Goal: Check status: Check status

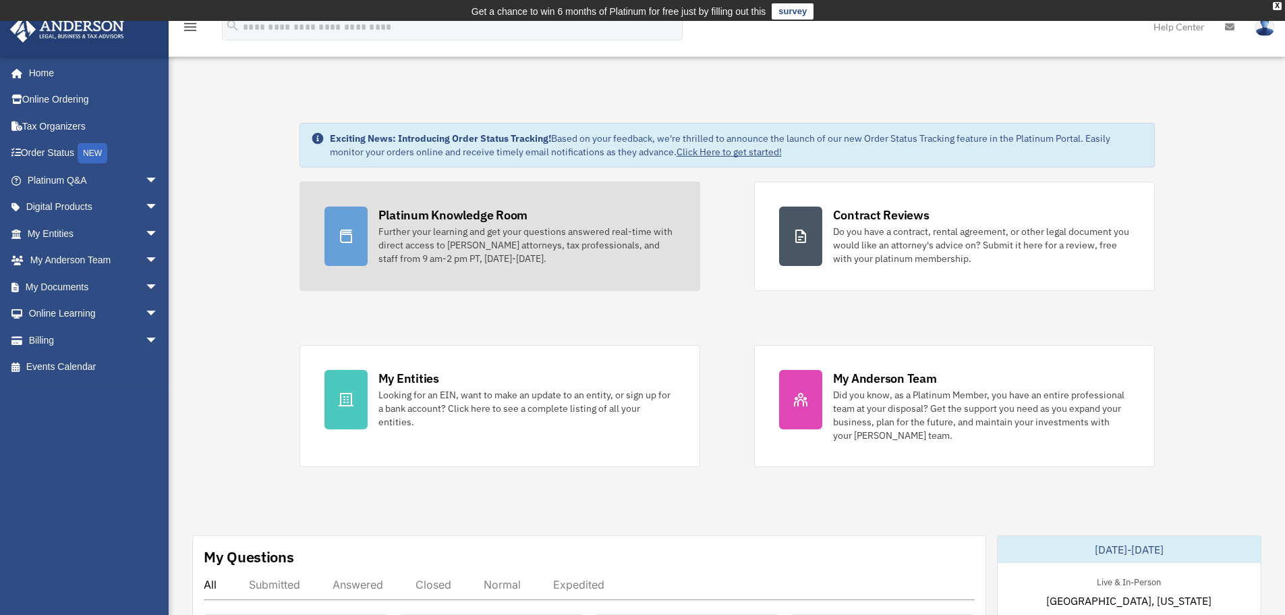
click at [482, 207] on link "Platinum Knowledge Room Further your learning and get your questions answered r…" at bounding box center [500, 236] width 401 height 109
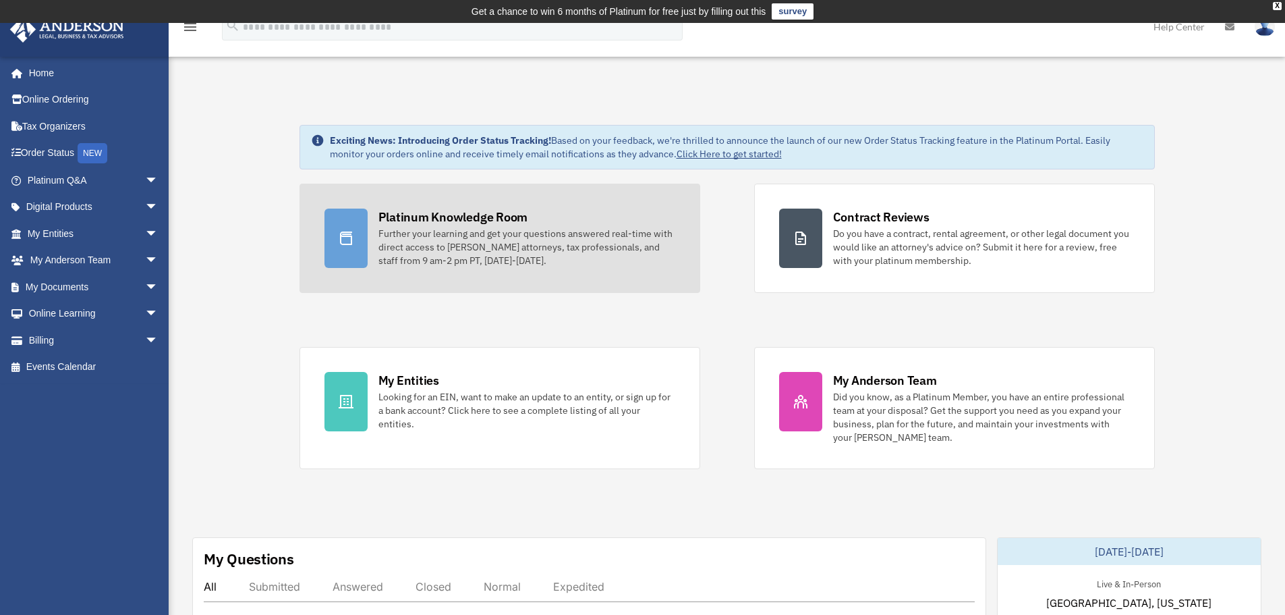
click at [488, 251] on div "Further your learning and get your questions answered real-time with direct acc…" at bounding box center [527, 247] width 297 height 40
click at [499, 219] on div "Platinum Knowledge Room" at bounding box center [454, 217] width 150 height 17
click at [373, 255] on link "Platinum Knowledge Room Further your learning and get your questions answered r…" at bounding box center [500, 238] width 401 height 109
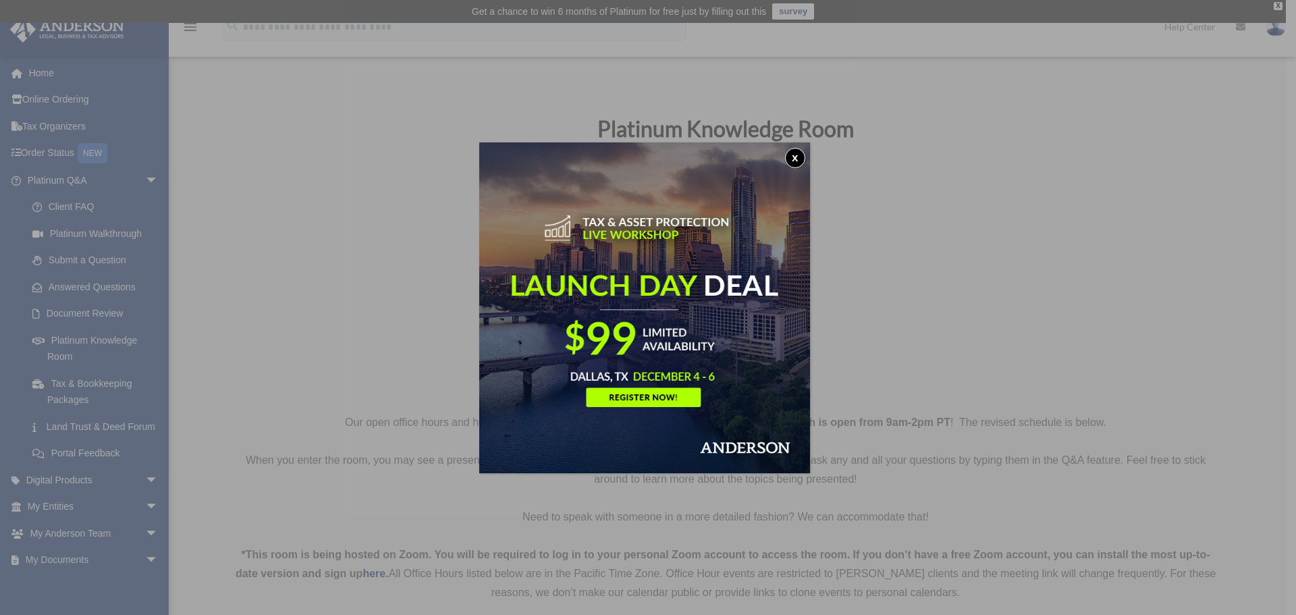
click at [795, 155] on button "x" at bounding box center [795, 158] width 20 height 20
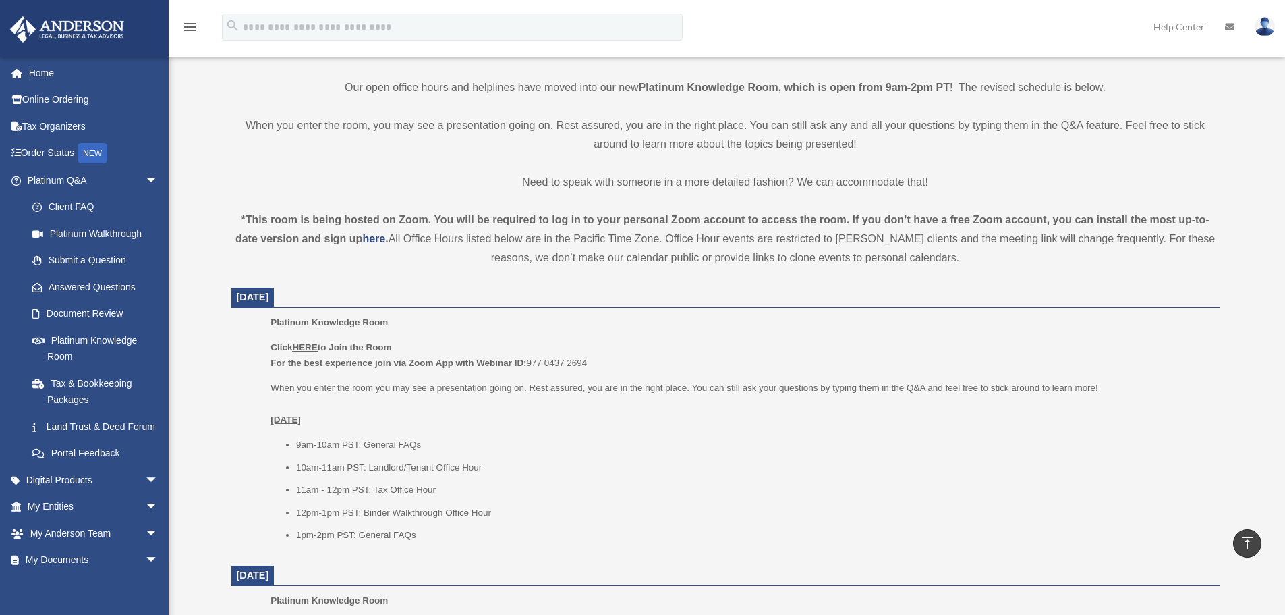
scroll to position [333, 0]
click at [305, 350] on u "HERE" at bounding box center [304, 348] width 25 height 10
click at [310, 350] on u "HERE" at bounding box center [304, 348] width 25 height 10
click at [304, 346] on u "HERE" at bounding box center [304, 348] width 25 height 10
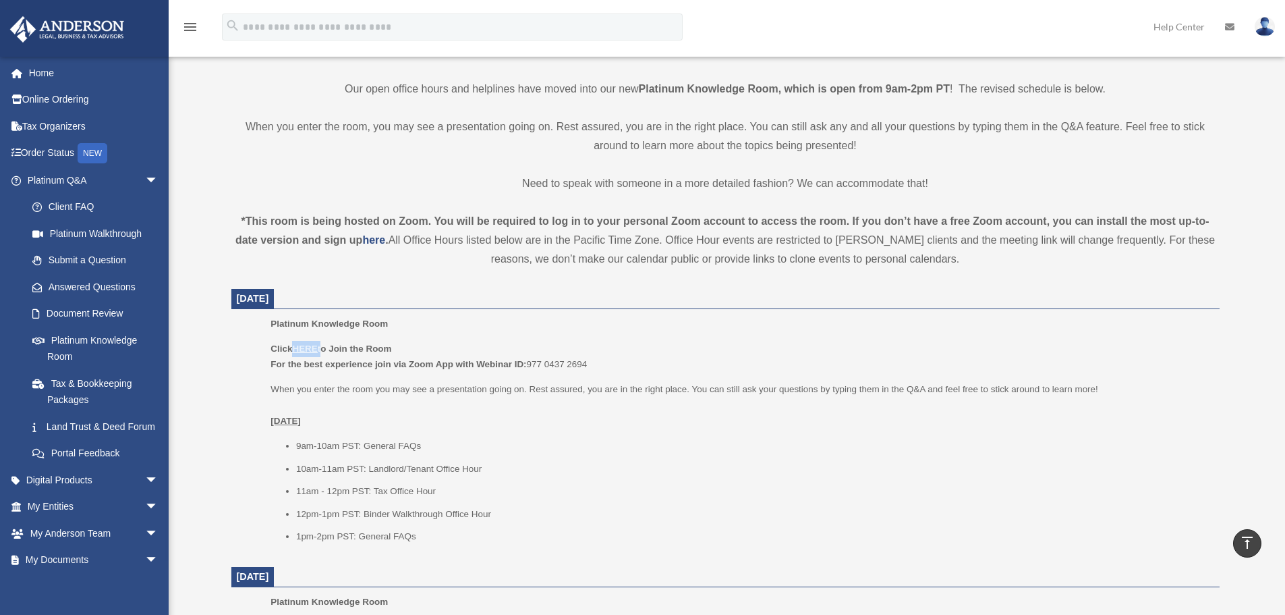
click at [306, 346] on u "HERE" at bounding box center [304, 348] width 25 height 10
click at [310, 352] on u "HERE" at bounding box center [304, 348] width 25 height 10
click at [457, 327] on p "Platinum Knowledge Room" at bounding box center [740, 324] width 939 height 16
click at [309, 349] on u "HERE" at bounding box center [304, 348] width 25 height 10
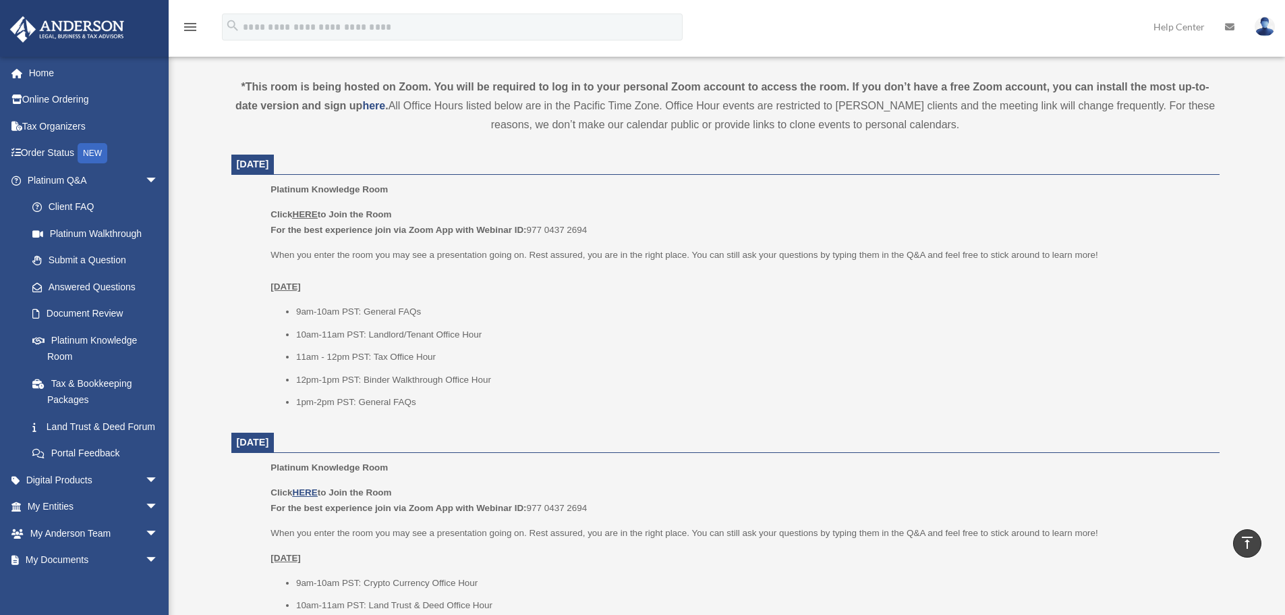
scroll to position [468, 0]
click at [306, 491] on u "HERE" at bounding box center [304, 492] width 25 height 10
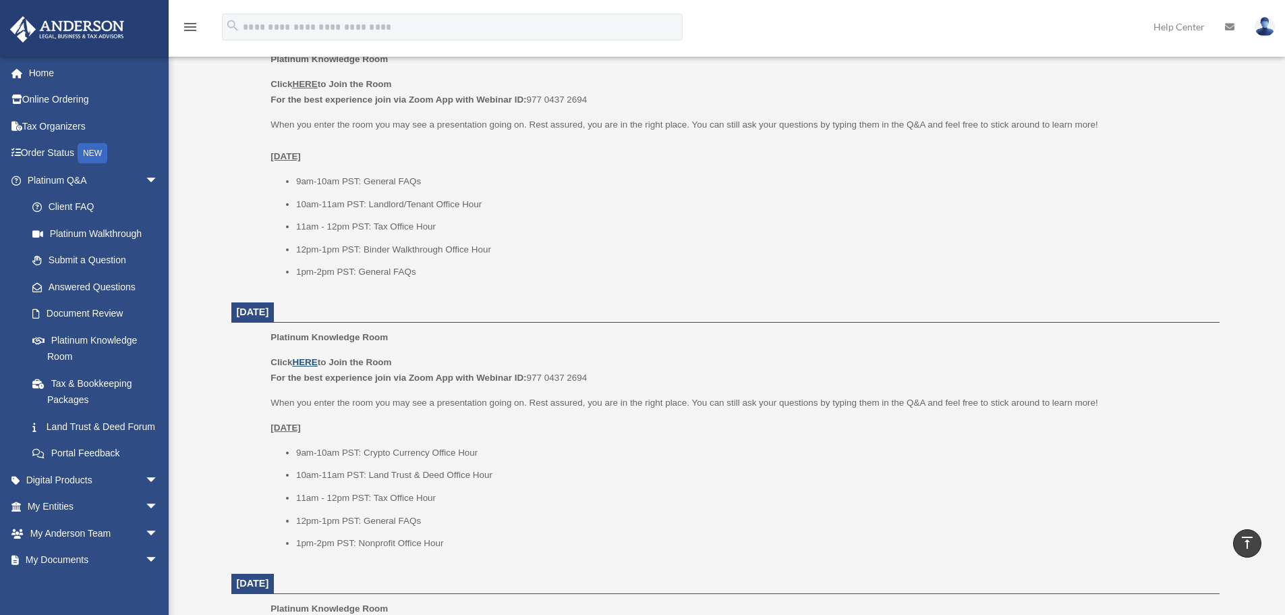
scroll to position [603, 0]
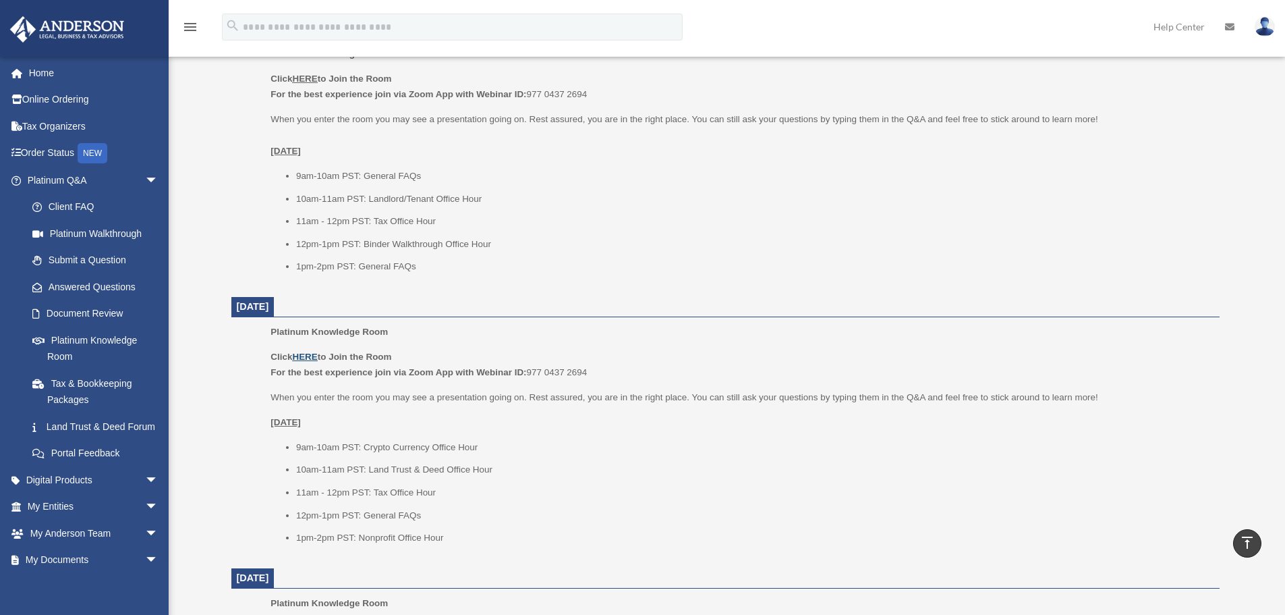
click at [299, 356] on u "HERE" at bounding box center [304, 357] width 25 height 10
click at [93, 304] on link "Document Review" at bounding box center [99, 313] width 160 height 27
click at [50, 310] on link "Document Review" at bounding box center [99, 313] width 160 height 27
click at [105, 307] on link "Document Review" at bounding box center [99, 313] width 160 height 27
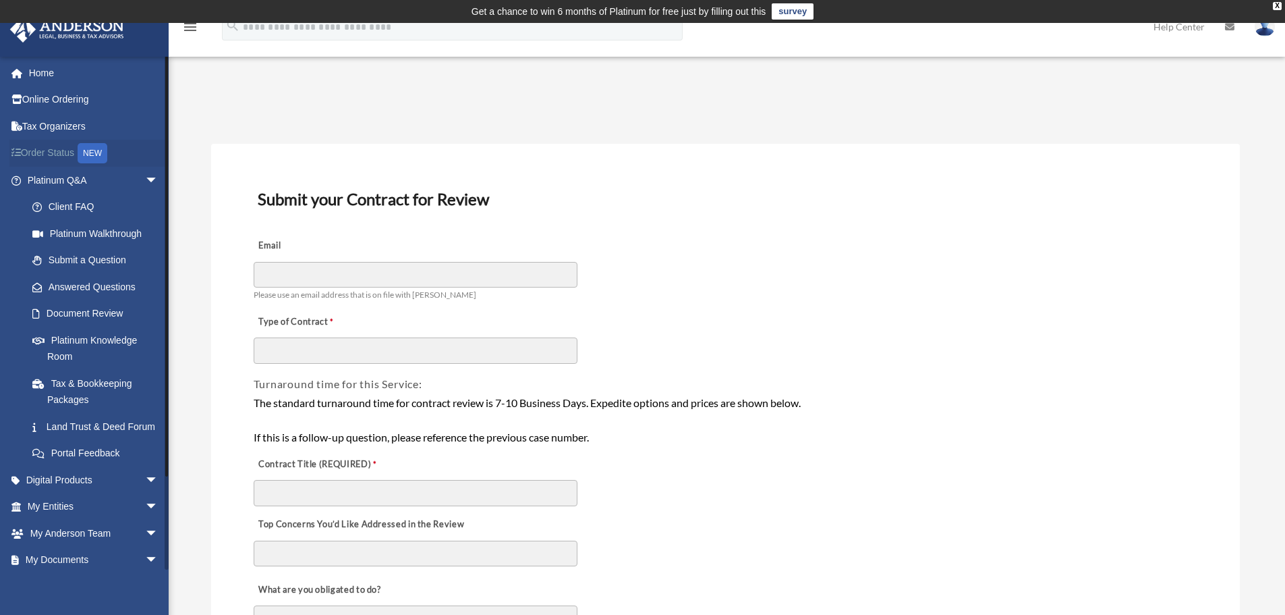
click at [57, 157] on link "Order Status NEW" at bounding box center [93, 154] width 169 height 28
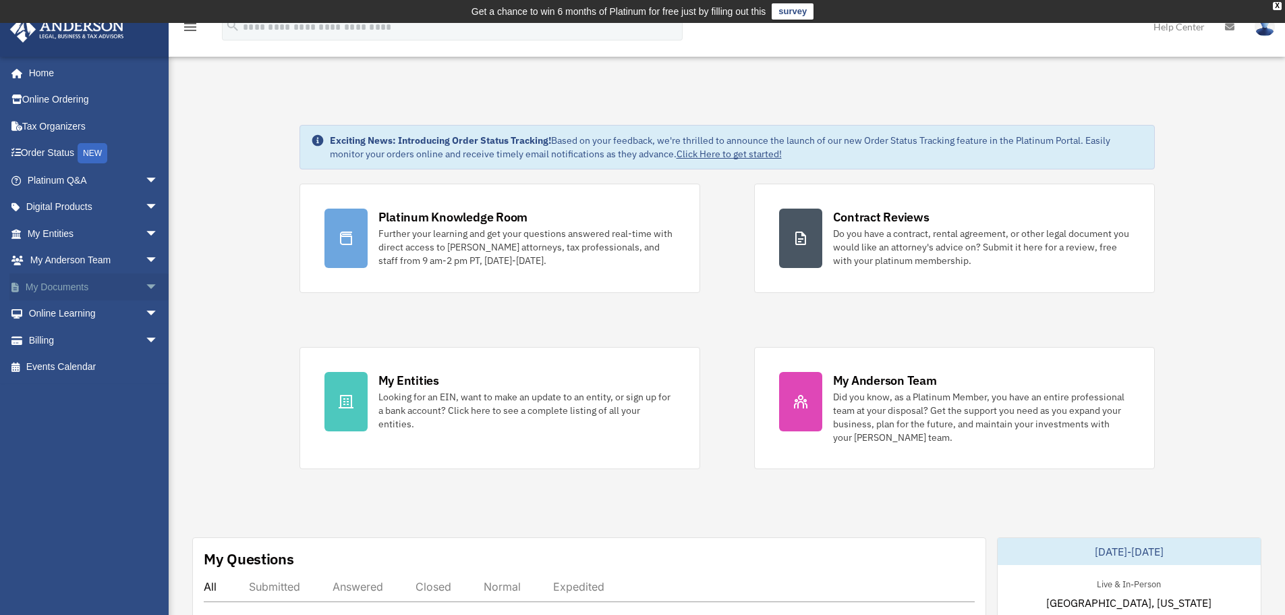
click at [76, 286] on link "My Documents arrow_drop_down" at bounding box center [93, 286] width 169 height 27
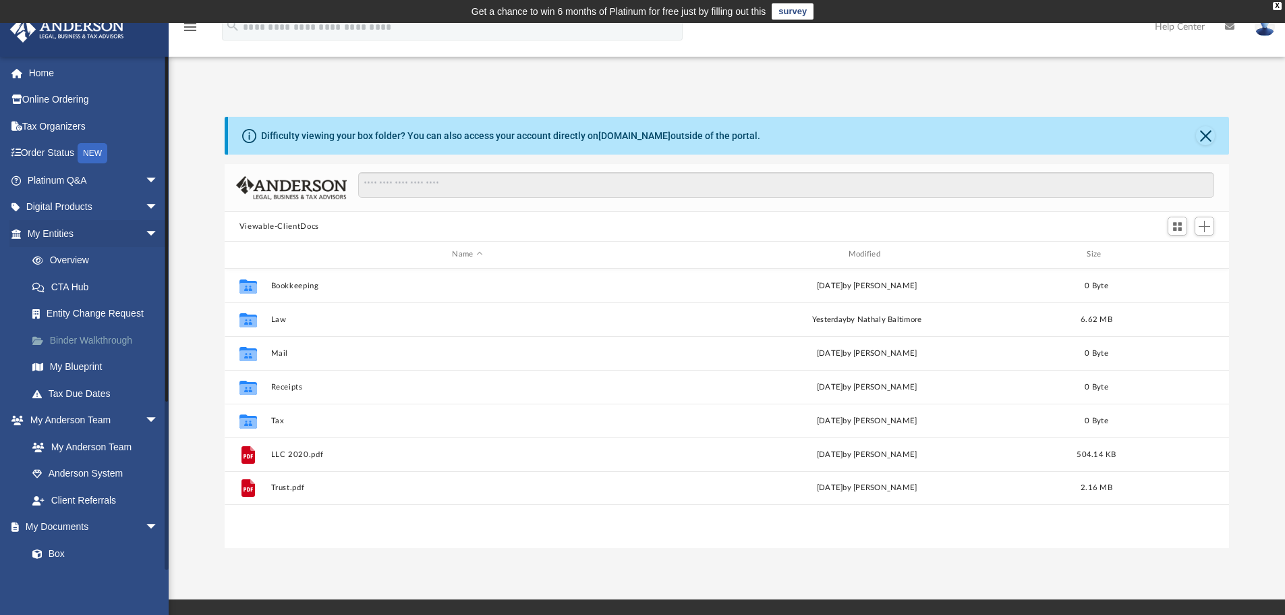
scroll to position [297, 995]
click at [100, 556] on link "Box" at bounding box center [99, 553] width 160 height 27
click at [88, 66] on link "Home" at bounding box center [93, 72] width 169 height 27
click at [51, 62] on link "Home" at bounding box center [93, 72] width 169 height 27
click at [38, 68] on link "Home" at bounding box center [93, 72] width 169 height 27
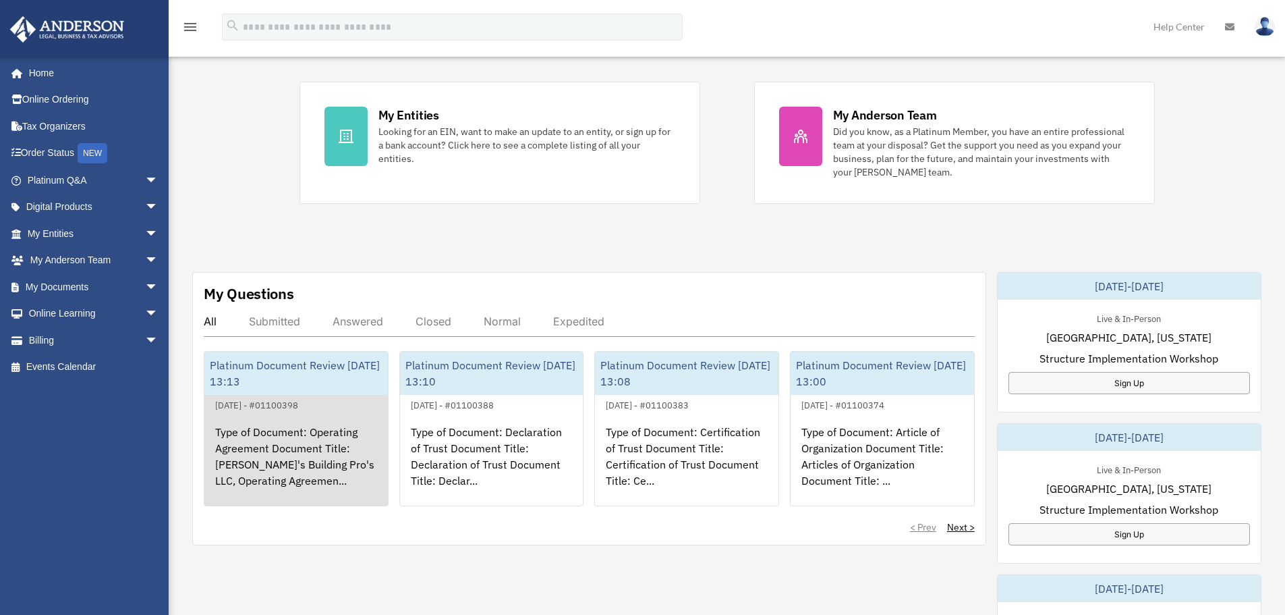
scroll to position [270, 0]
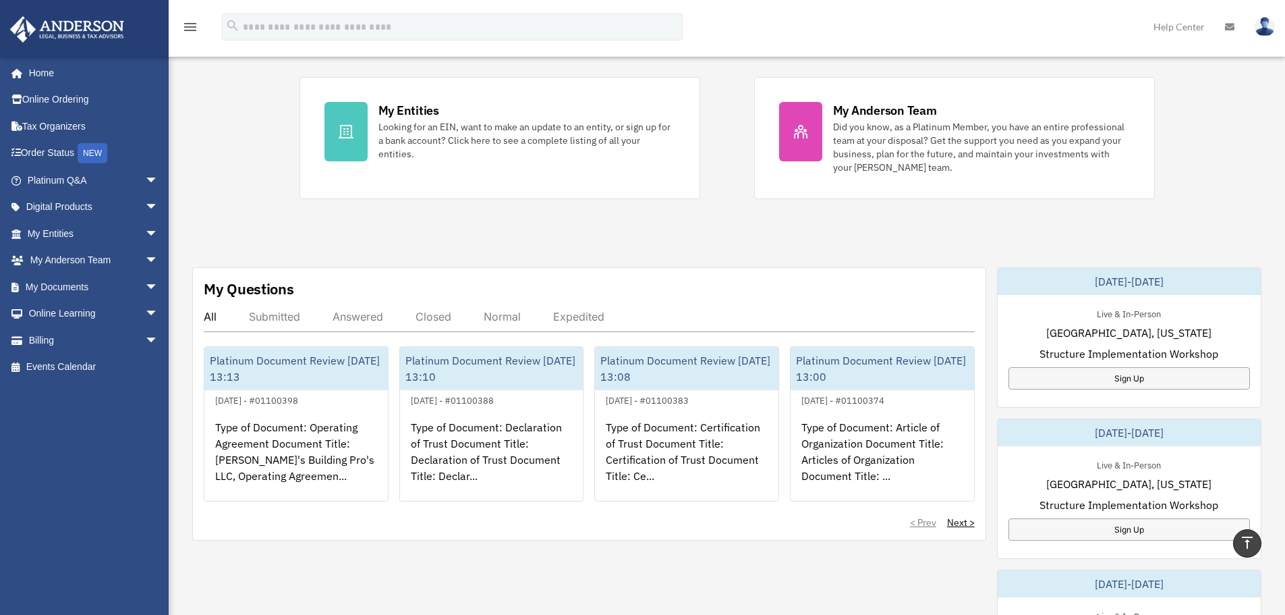
click at [290, 315] on div "Submitted" at bounding box center [274, 316] width 51 height 13
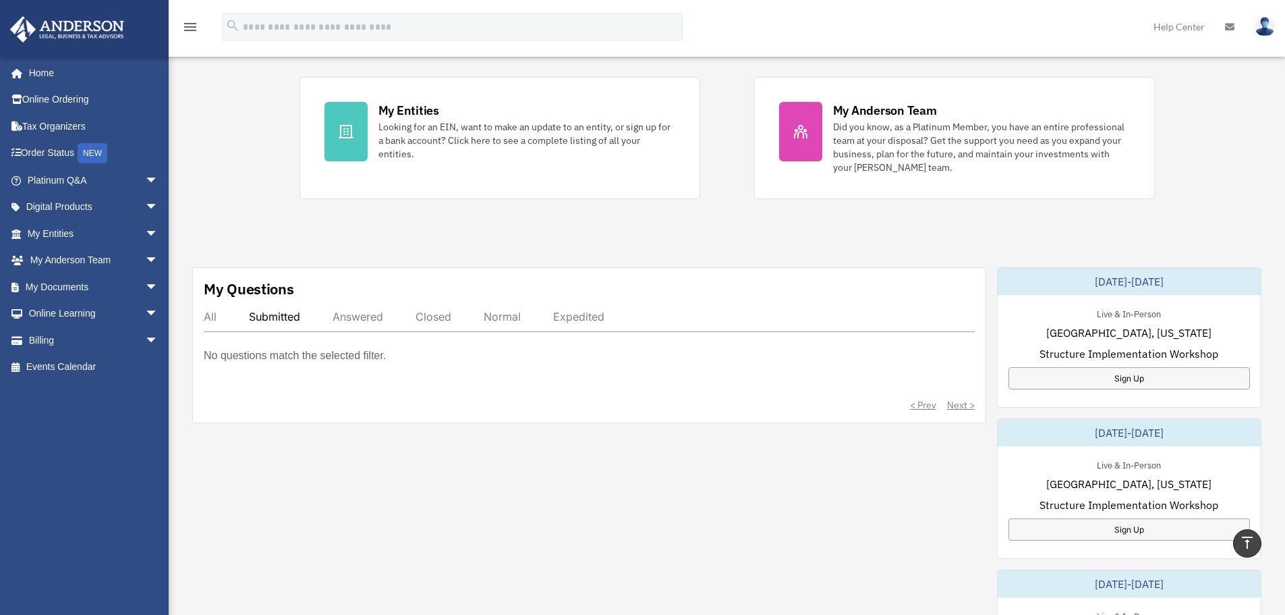
click at [355, 325] on div "All Submitted Answered Closed Normal Expedited" at bounding box center [589, 321] width 771 height 22
click at [356, 321] on div "Answered" at bounding box center [358, 316] width 51 height 13
click at [360, 318] on div "Answered" at bounding box center [358, 316] width 51 height 13
click at [426, 320] on div "Closed" at bounding box center [434, 316] width 36 height 13
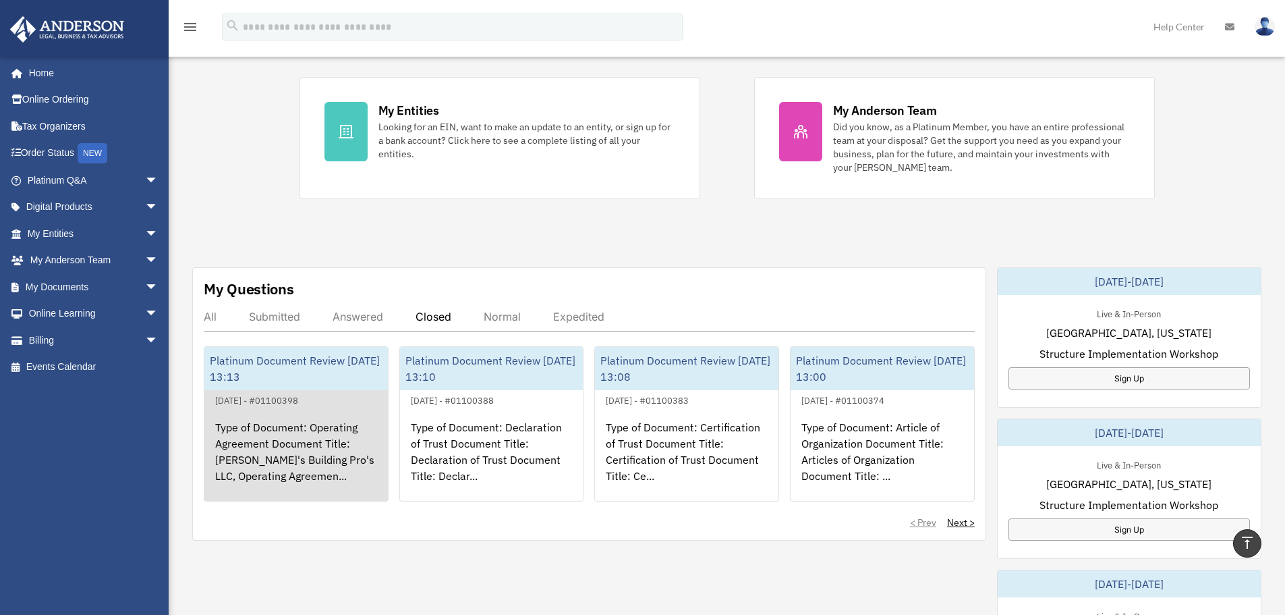
click at [309, 403] on div "September 5, 2025 - #01100398" at bounding box center [256, 399] width 105 height 14
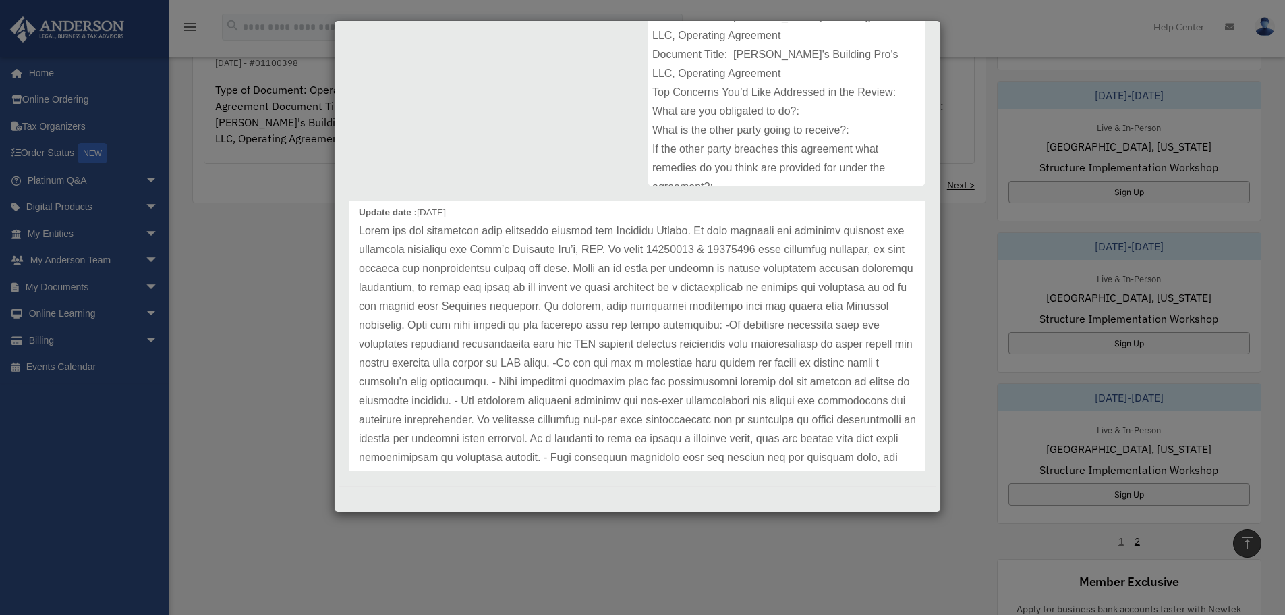
scroll to position [0, 0]
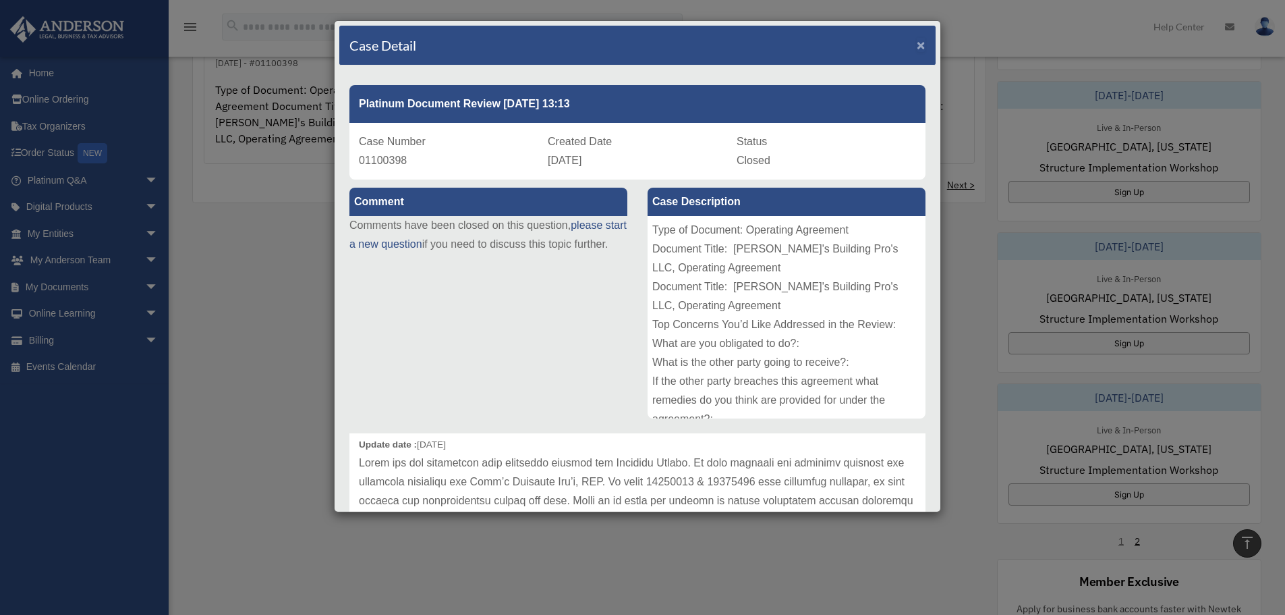
click at [917, 45] on span "×" at bounding box center [921, 45] width 9 height 16
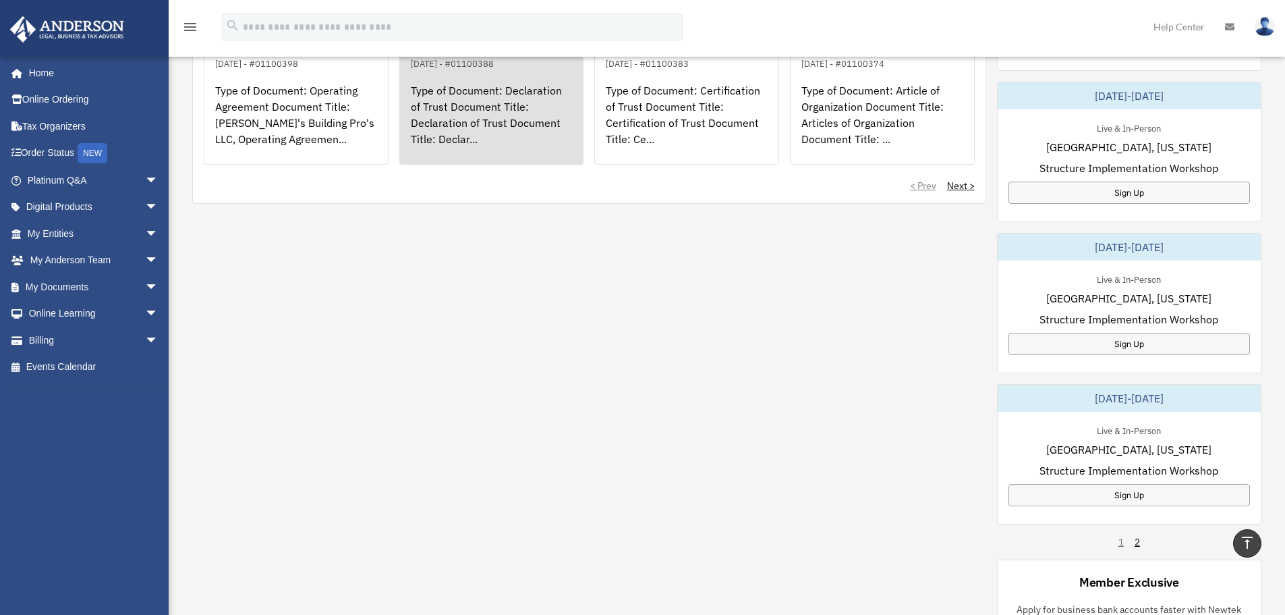
scroll to position [472, 0]
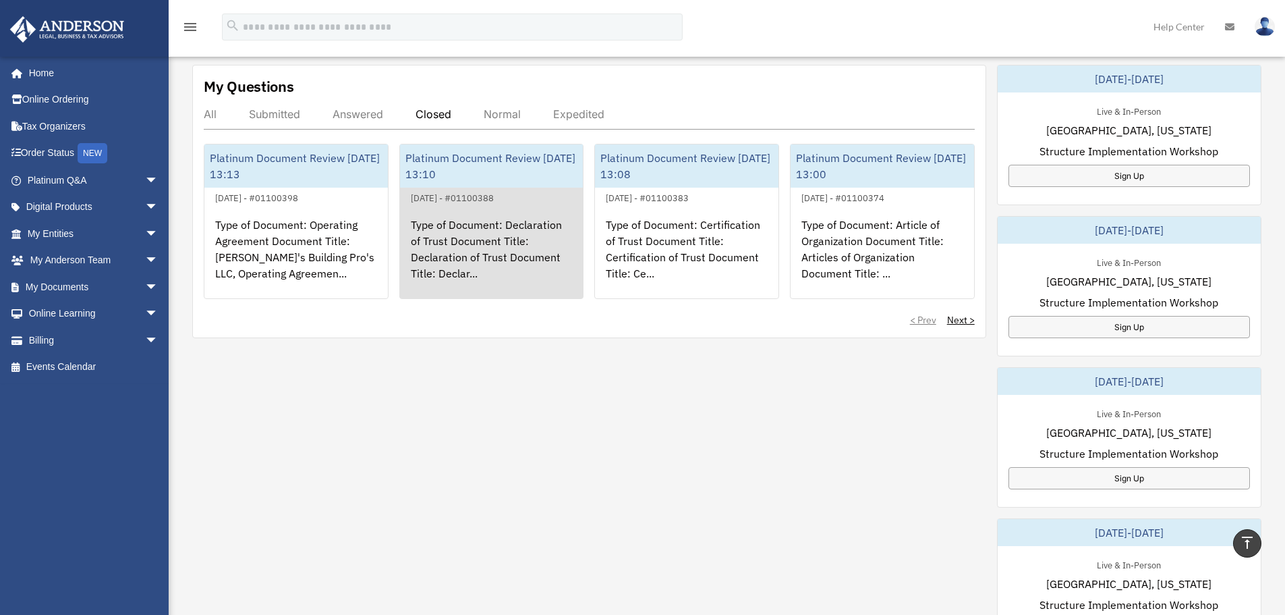
click at [498, 256] on div "Type of Document: Declaration of Trust Document Title: Declaration of Trust Doc…" at bounding box center [492, 258] width 184 height 105
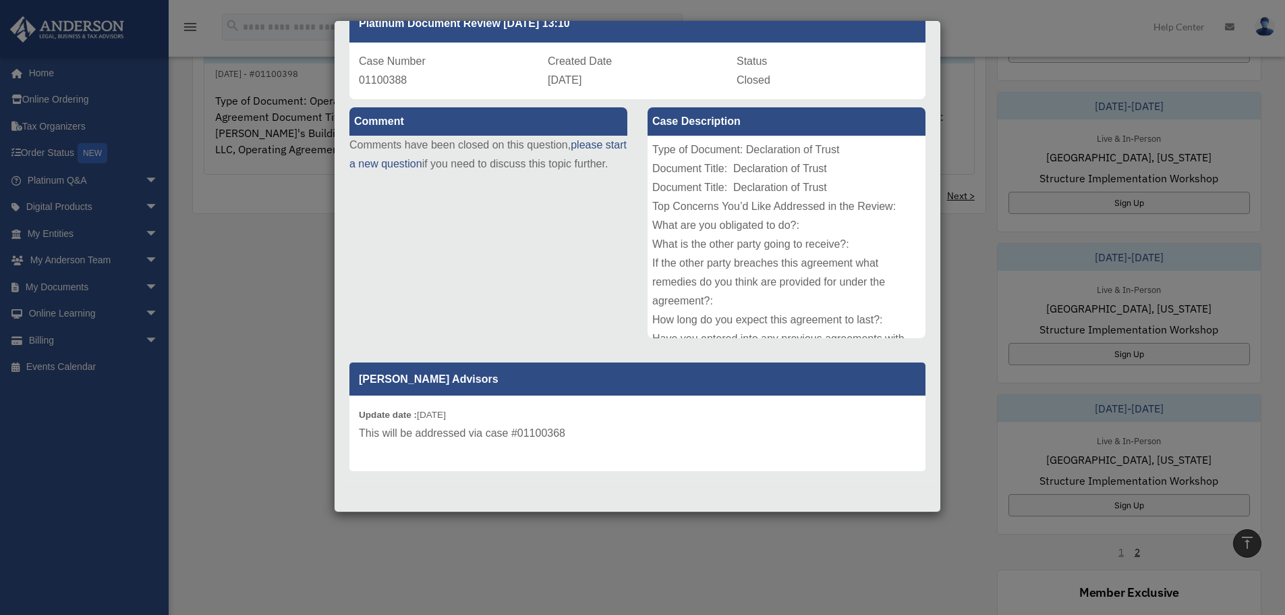
scroll to position [607, 0]
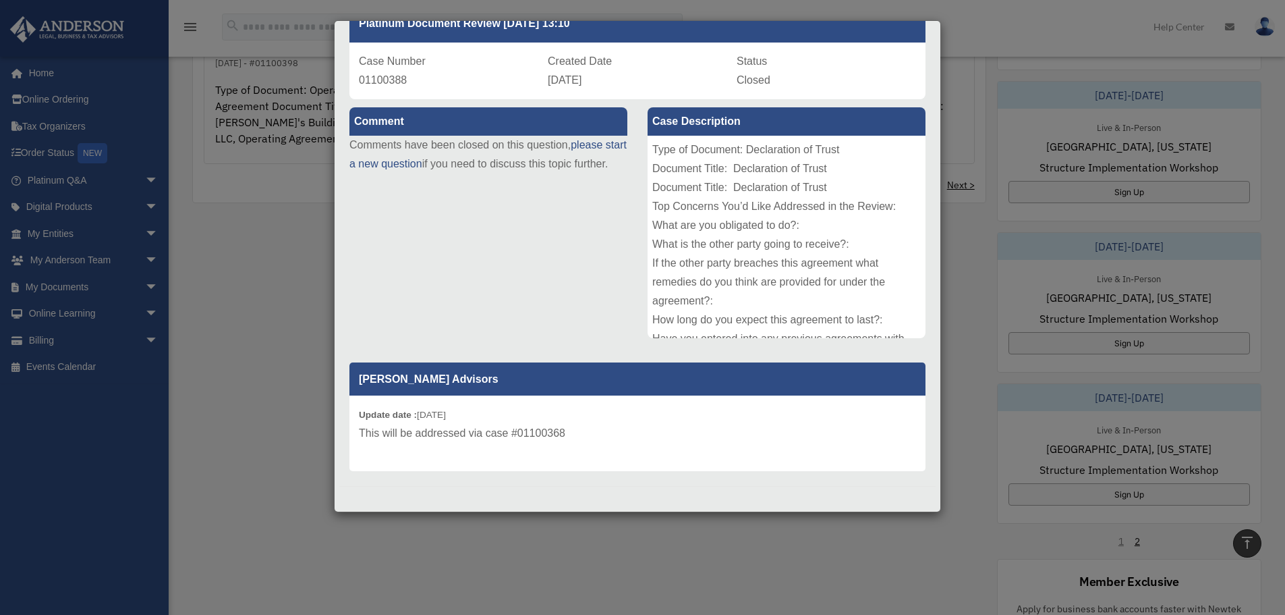
click at [992, 42] on div "Case Detail × Platinum Document Review 09/05/2025 13:10 Case Number 01100388 Cr…" at bounding box center [642, 307] width 1285 height 615
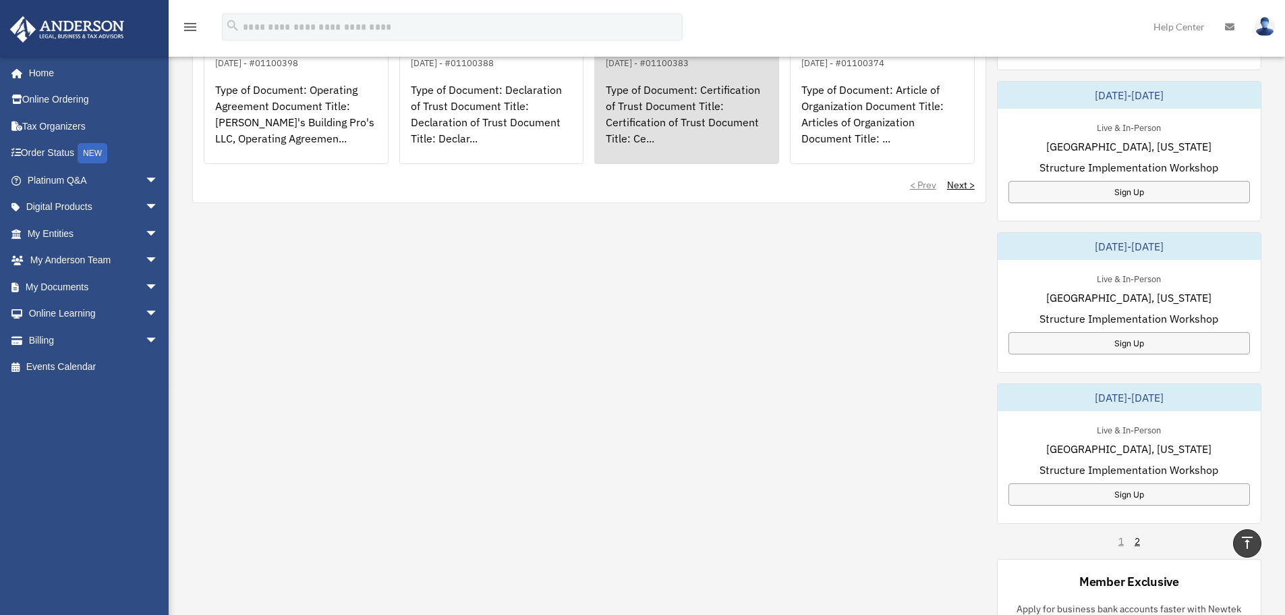
click at [671, 111] on div "Type of Document: Certification of Trust Document Title: Certification of Trust…" at bounding box center [687, 123] width 184 height 105
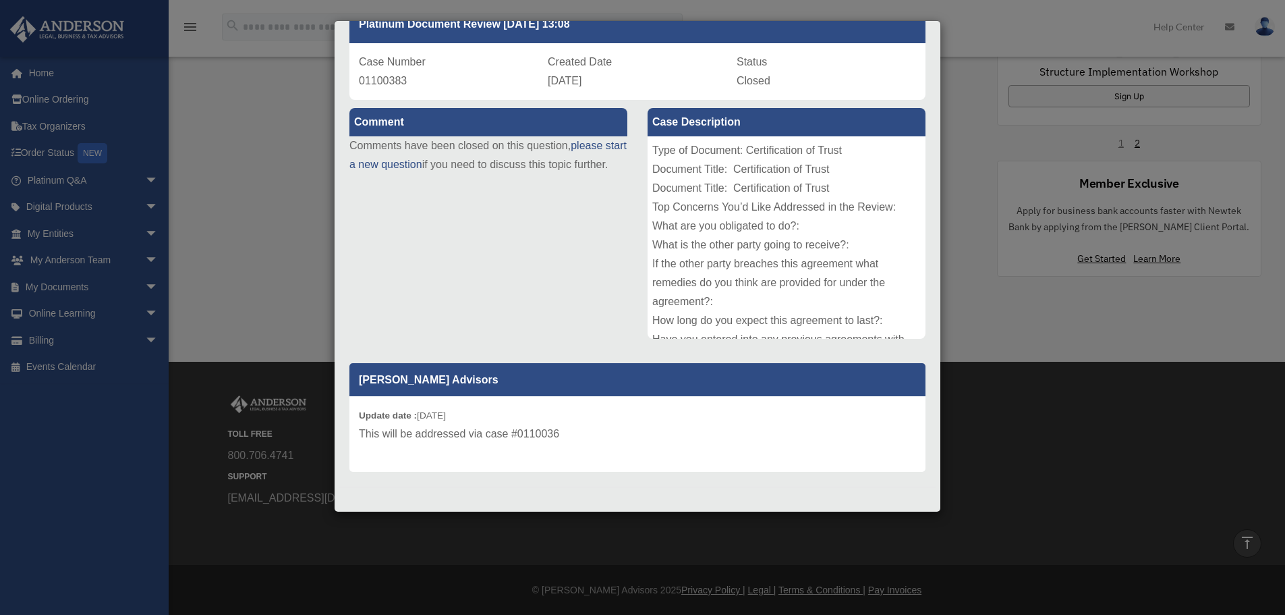
scroll to position [80, 0]
drag, startPoint x: 1036, startPoint y: 28, endPoint x: 1018, endPoint y: 36, distance: 19.6
click at [1035, 28] on div "Case Detail × Platinum Document Review 09/05/2025 13:08 Case Number 01100383 Cr…" at bounding box center [642, 307] width 1285 height 615
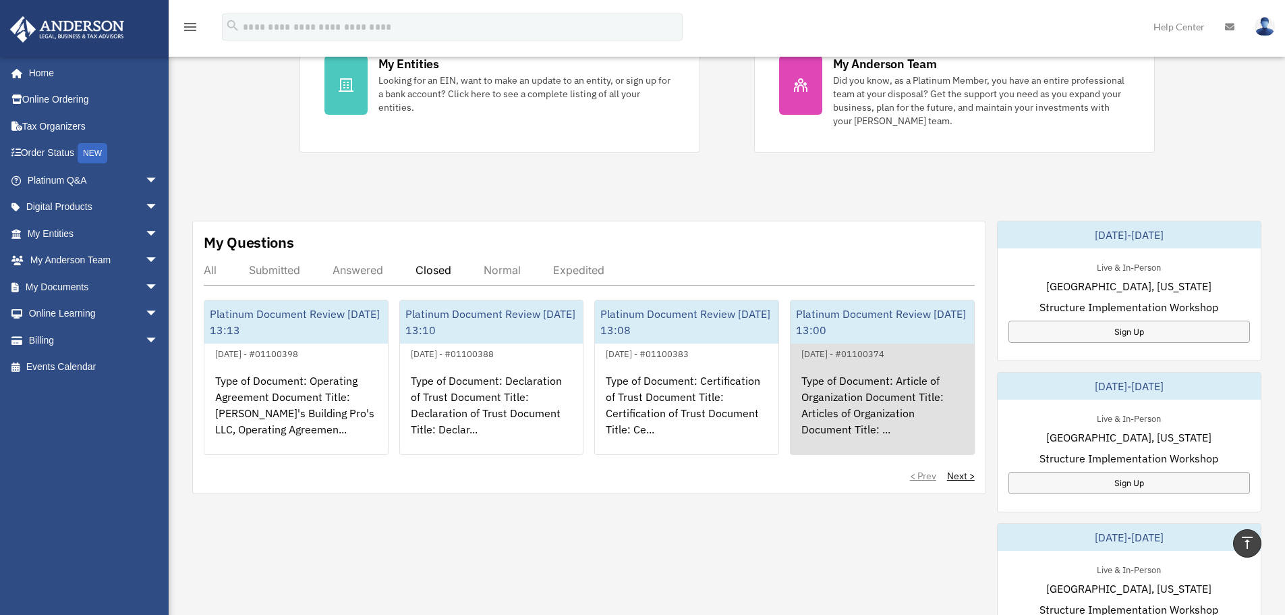
scroll to position [318, 0]
click at [863, 365] on div "Type of Document: Article of Organization Document Title: Articles of Organizat…" at bounding box center [883, 412] width 184 height 105
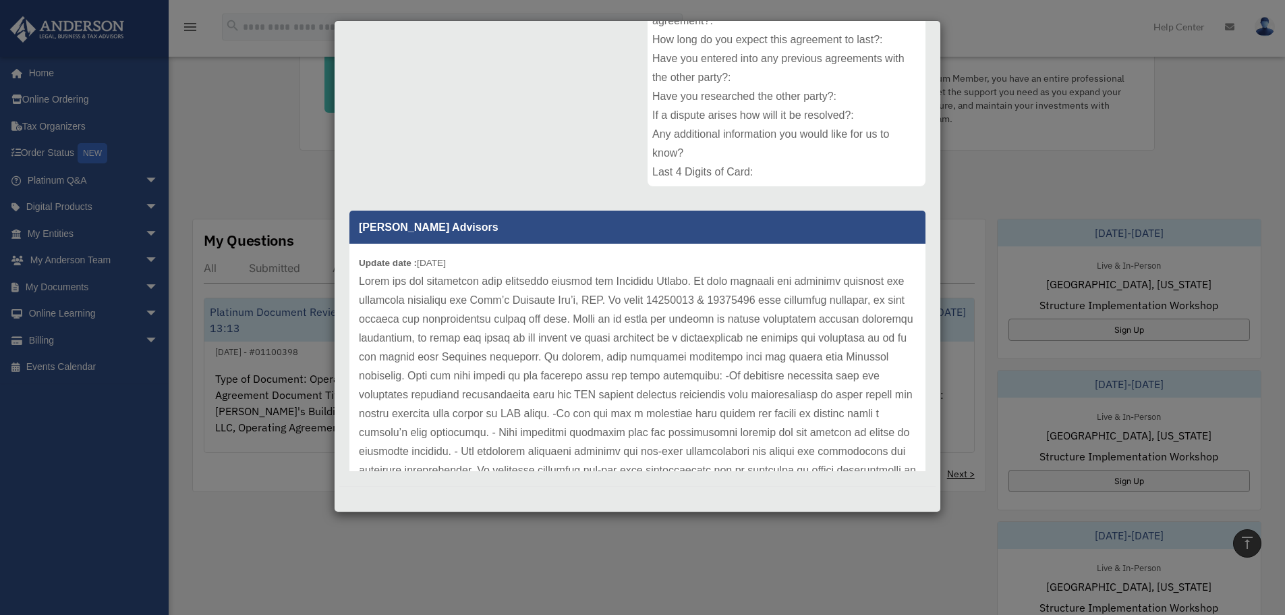
scroll to position [67, 0]
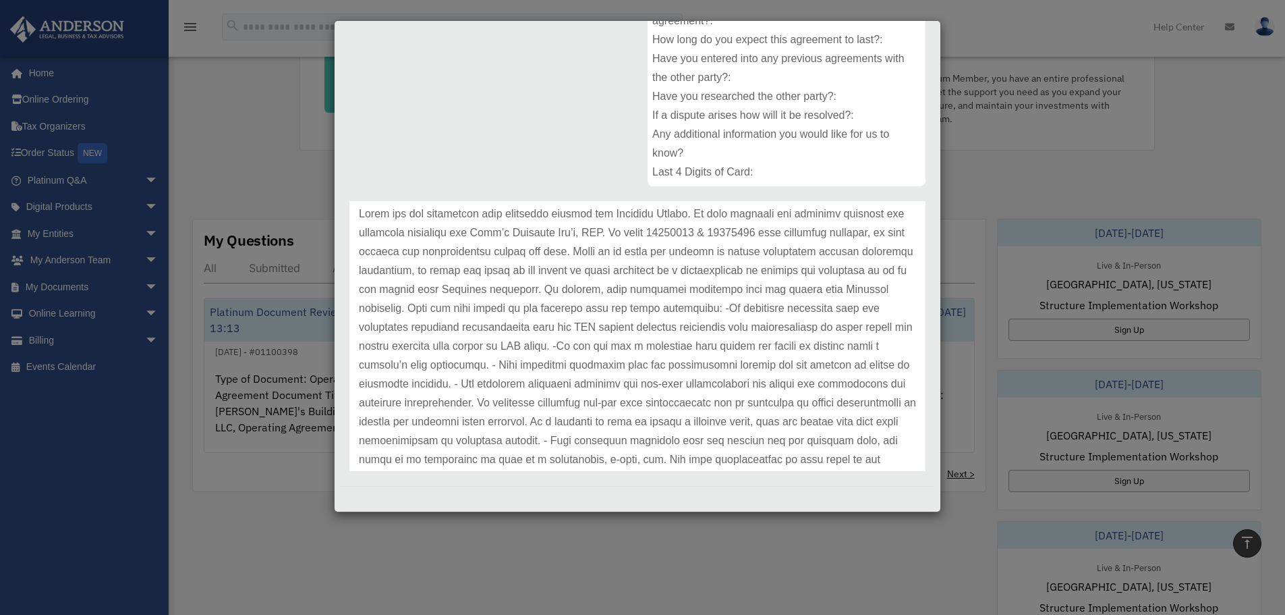
click at [1010, 159] on div "Case Detail × Platinum Document Review 09/05/2025 13:00 Case Number 01100374 Cr…" at bounding box center [642, 307] width 1285 height 615
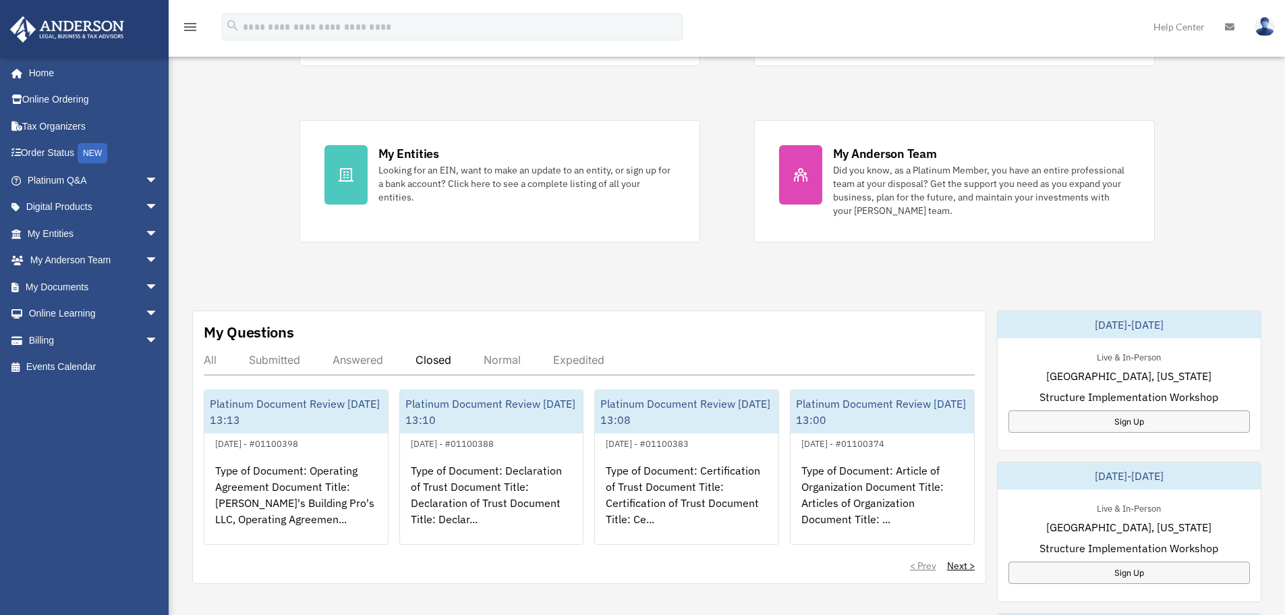
scroll to position [251, 0]
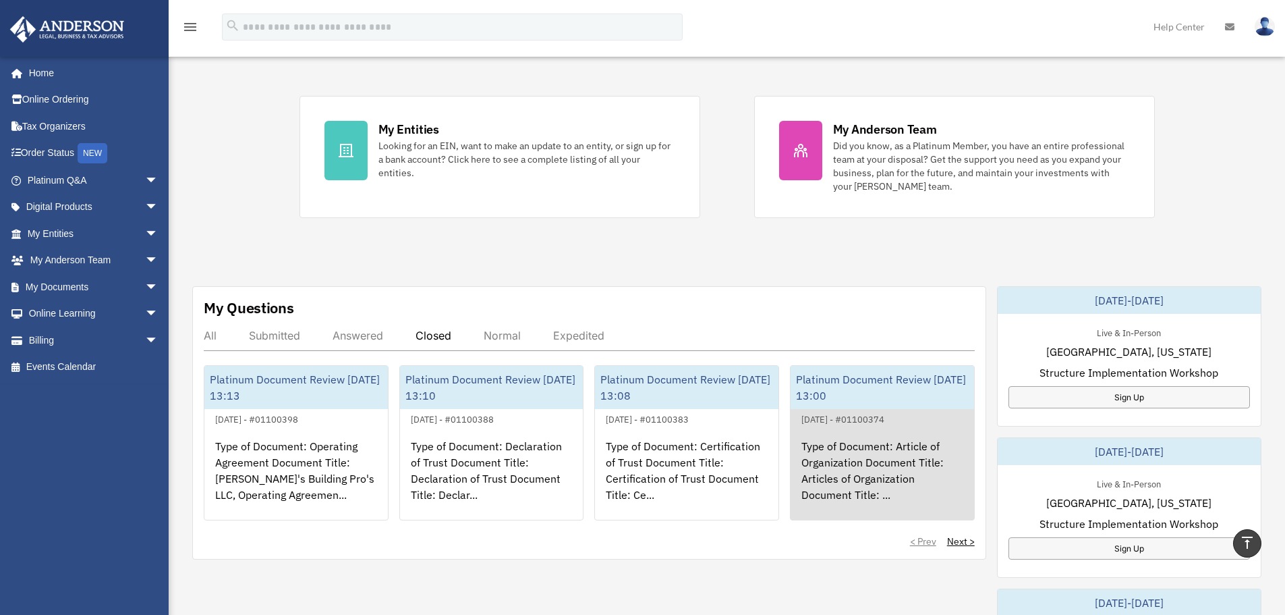
click at [855, 446] on div "Type of Document: Article of Organization Document Title: Articles of Organizat…" at bounding box center [883, 479] width 184 height 105
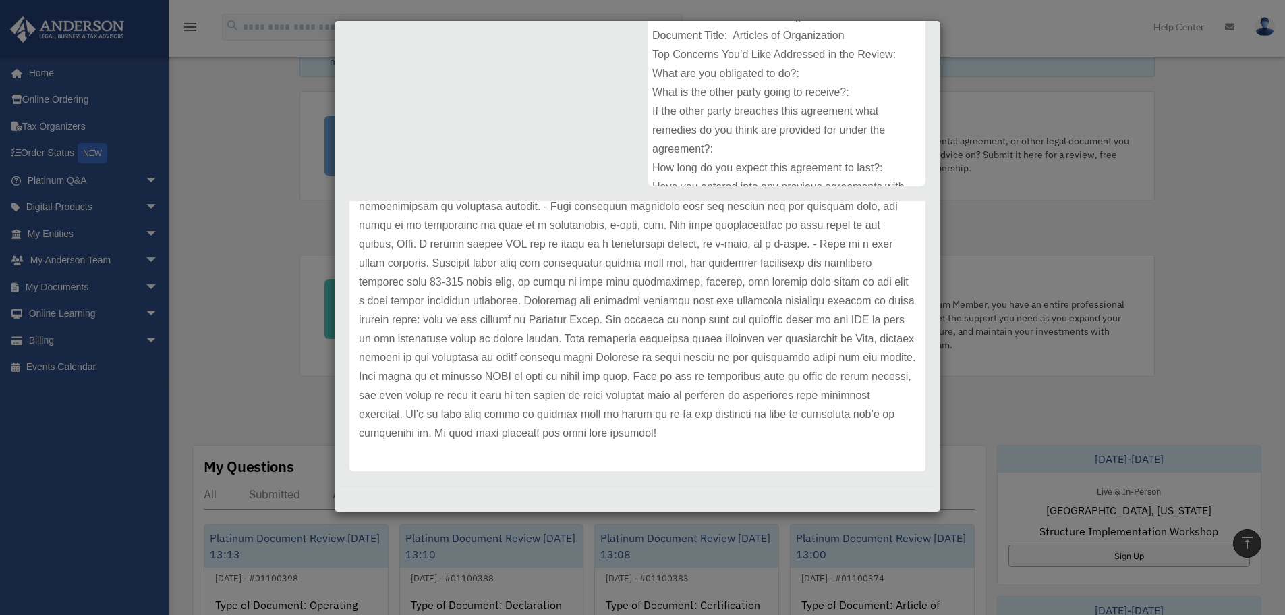
scroll to position [0, 0]
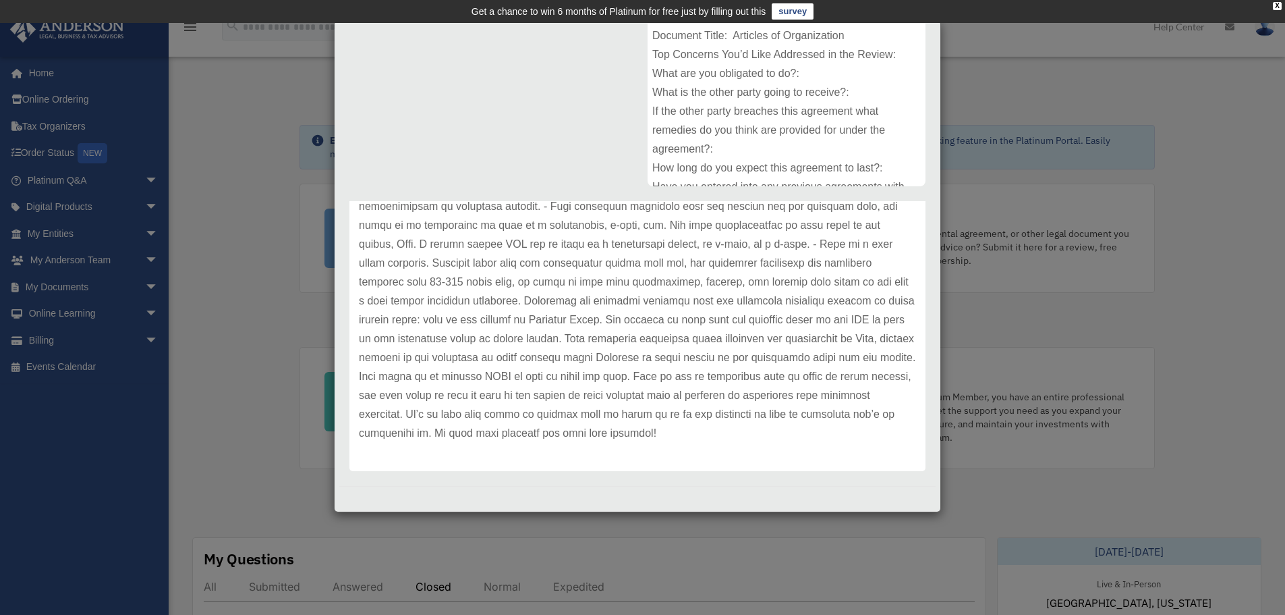
click at [1051, 118] on div "Case Detail × Platinum Document Review 09/05/2025 13:00 Case Number 01100374 Cr…" at bounding box center [642, 307] width 1285 height 615
